Goal: Task Accomplishment & Management: Manage account settings

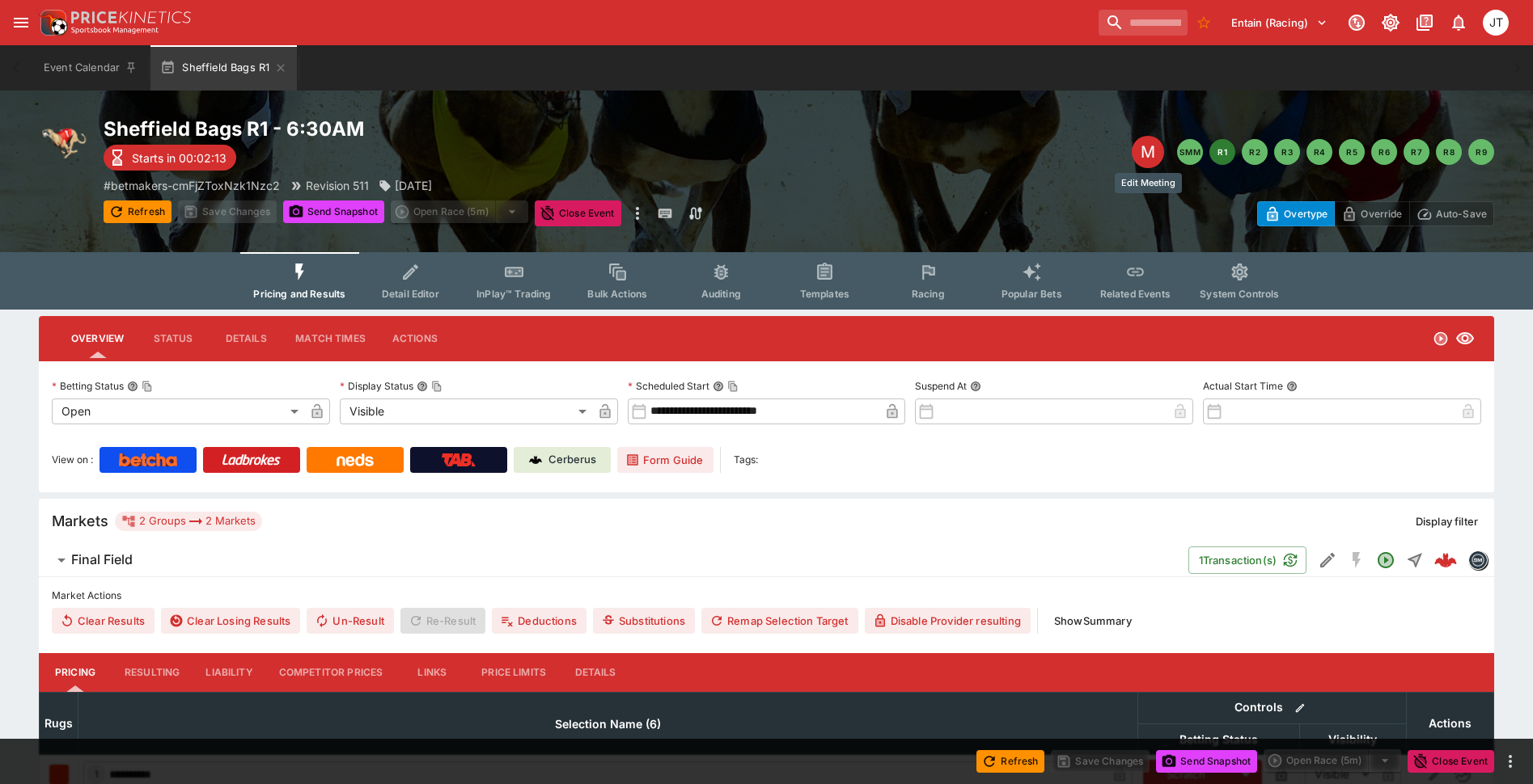
click at [1145, 152] on div "M" at bounding box center [1148, 152] width 33 height 32
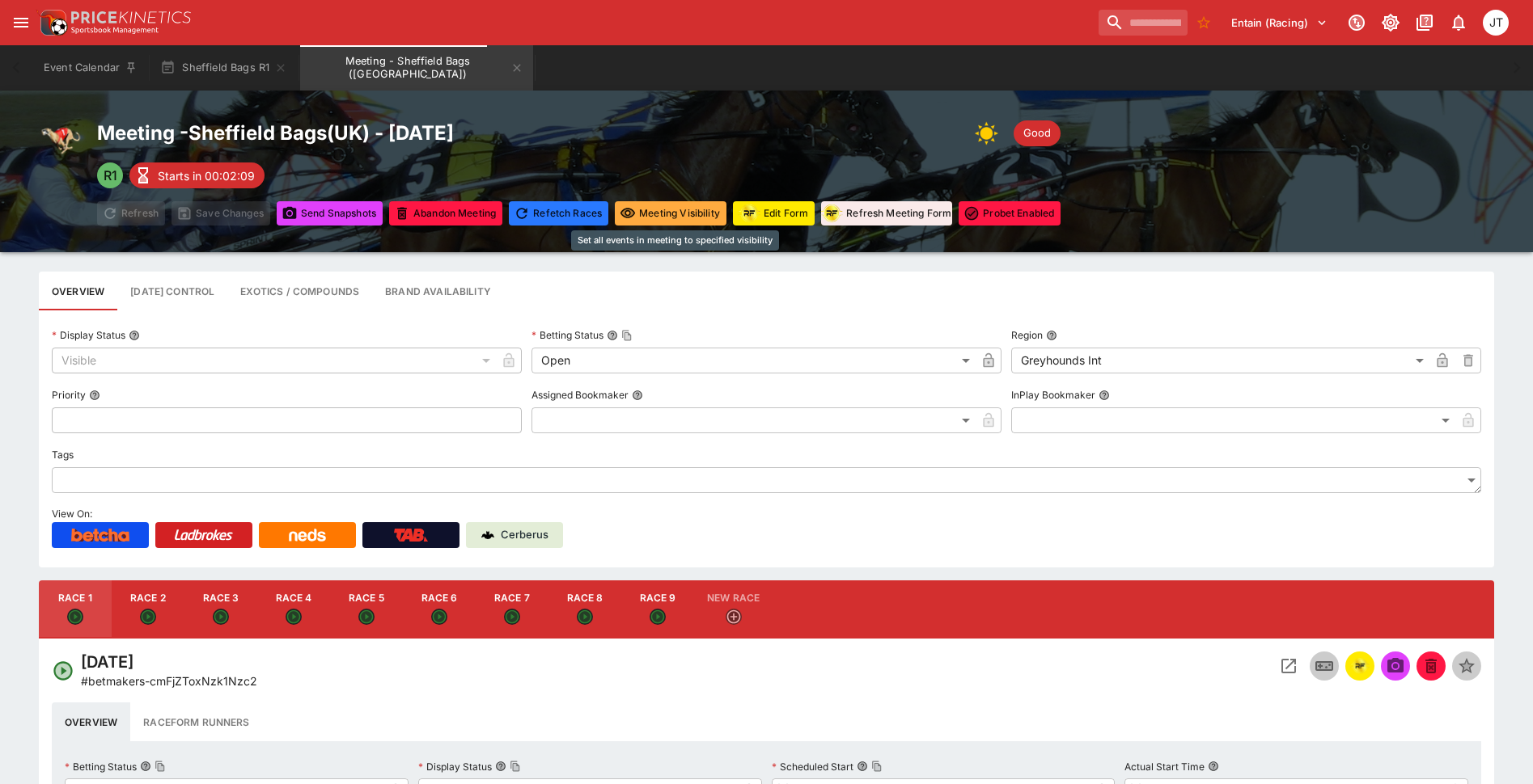
click at [661, 216] on button "Meeting Visibility" at bounding box center [671, 213] width 111 height 24
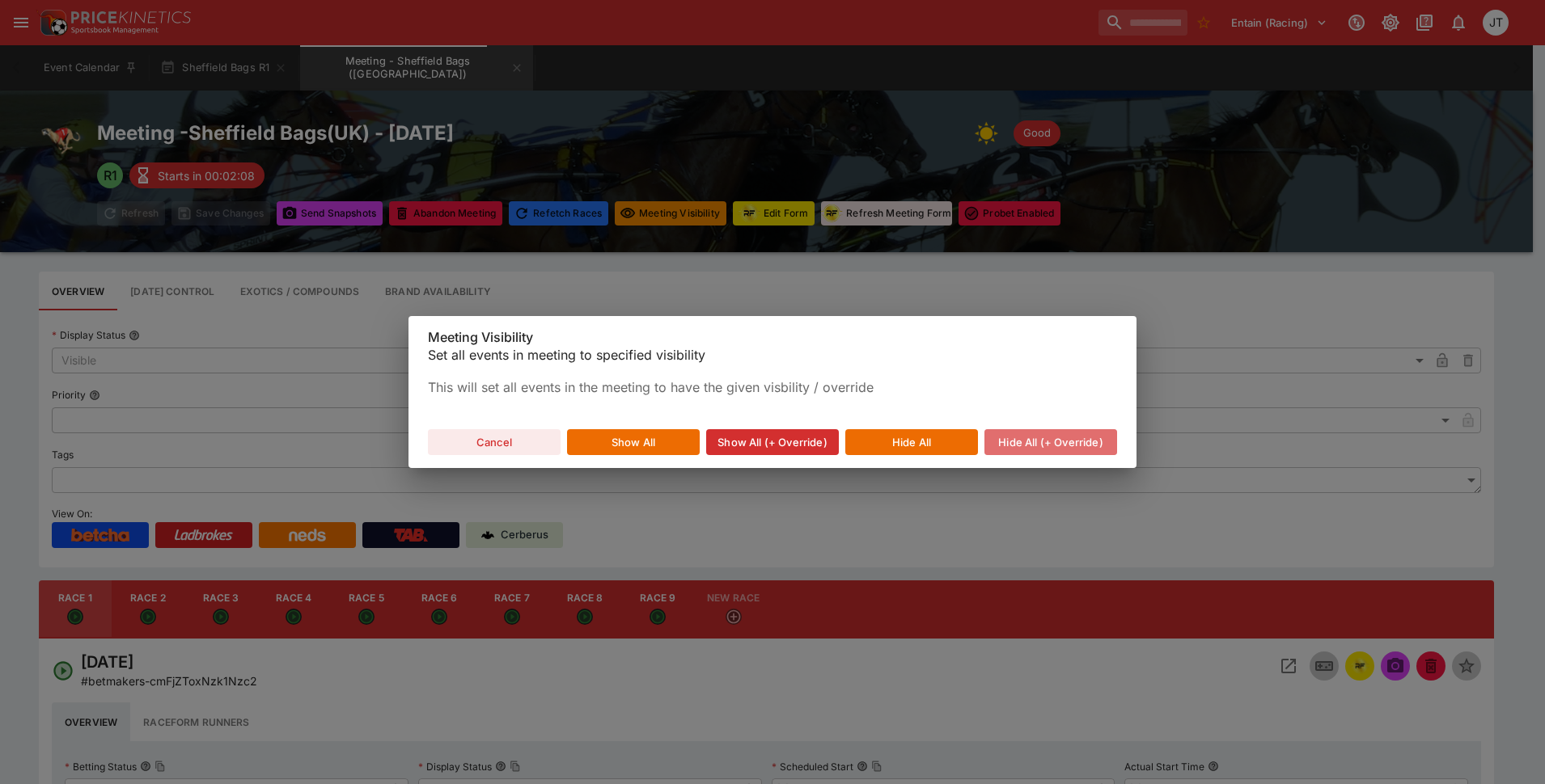
click at [1055, 439] on button "Hide All (+ Override)" at bounding box center [1051, 442] width 133 height 26
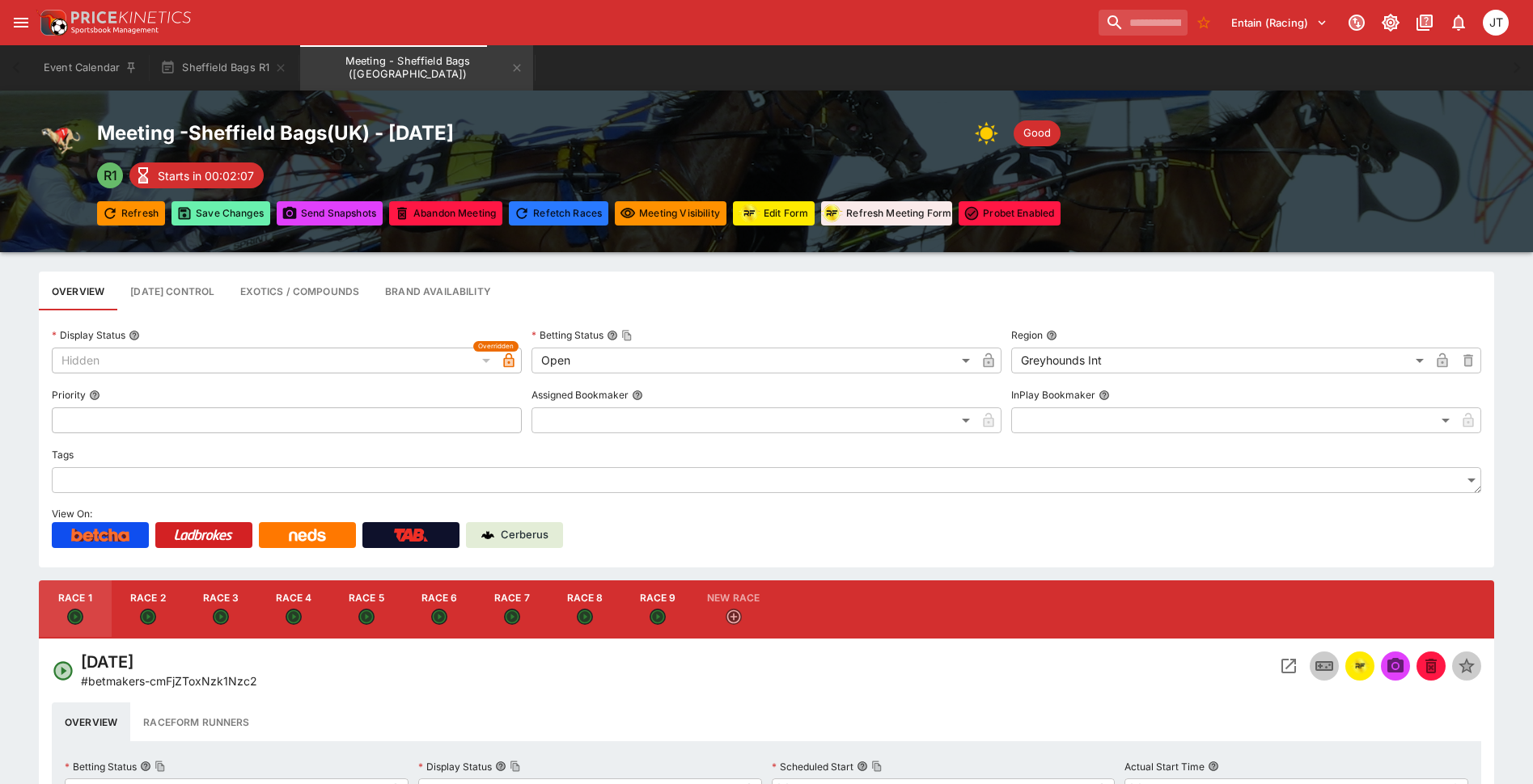
click at [243, 215] on button "Save Changes" at bounding box center [220, 213] width 98 height 24
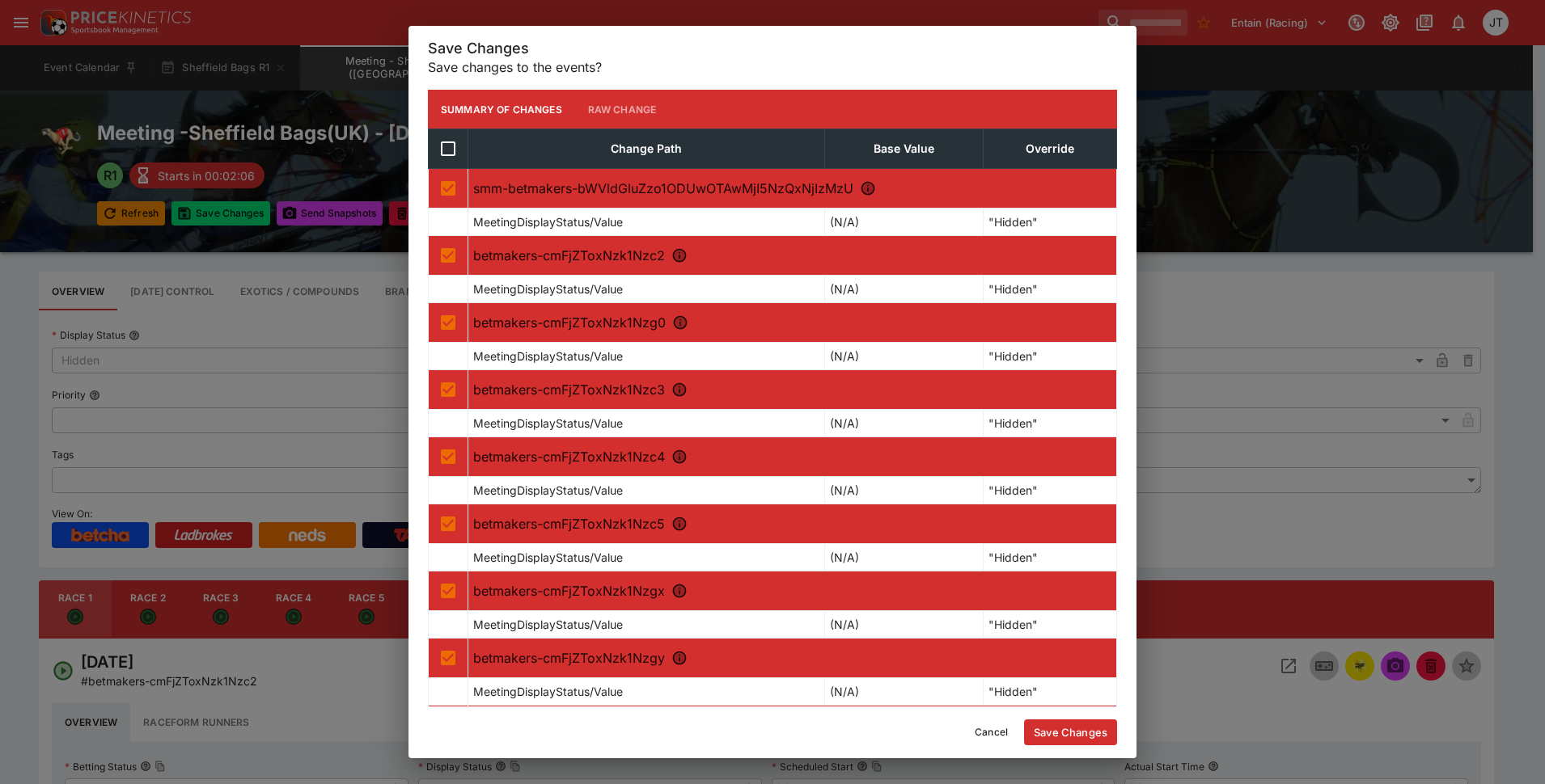
click at [1076, 732] on button "Save Changes" at bounding box center [1070, 733] width 93 height 26
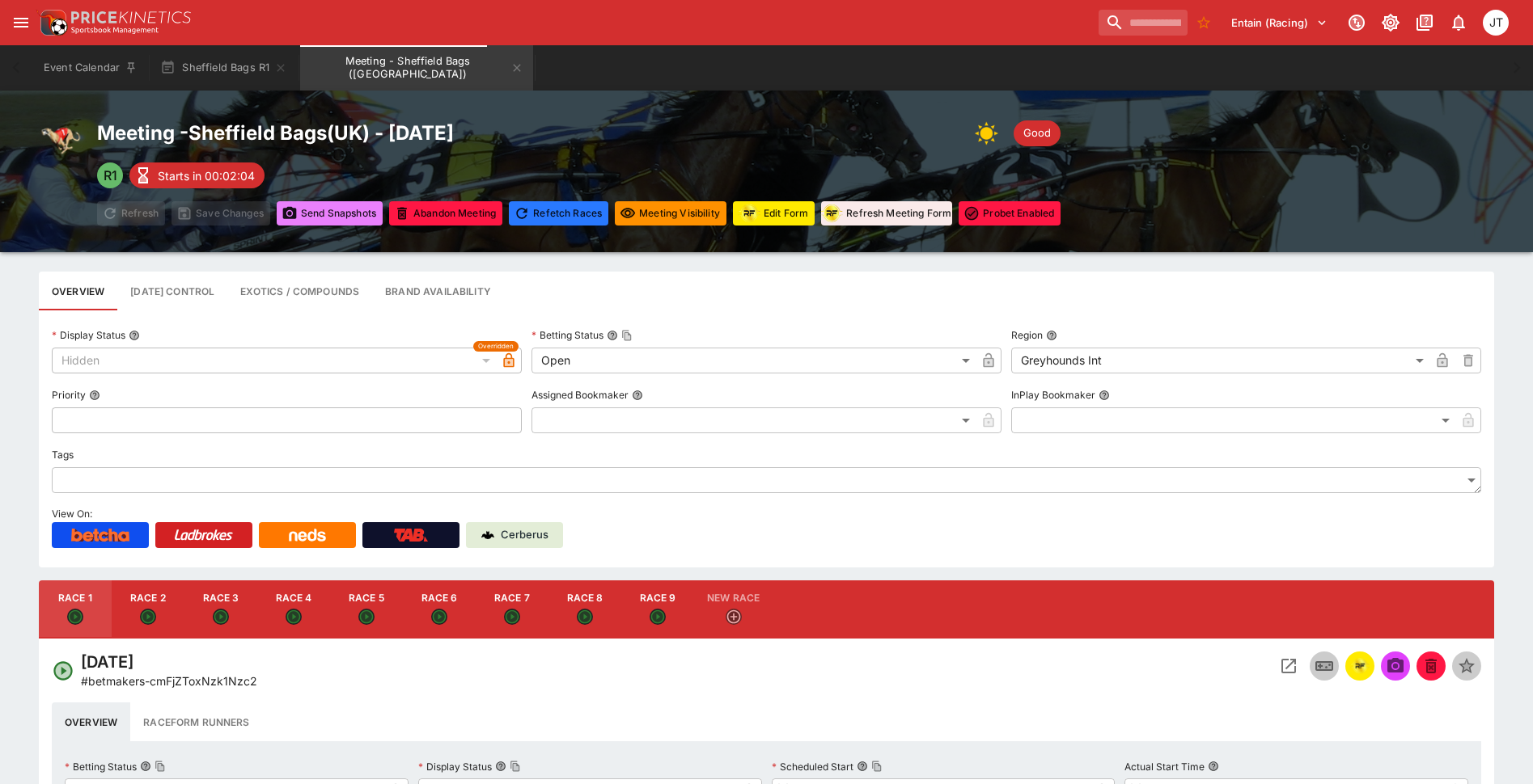
click at [334, 206] on button "Send Snapshot s" at bounding box center [329, 213] width 106 height 24
click at [511, 63] on icon "Meeting - Sheffield Bags (UK)" at bounding box center [517, 68] width 13 height 13
